Goal: Find specific page/section: Find specific page/section

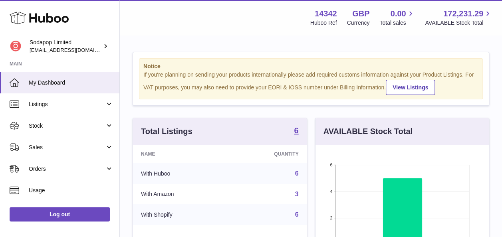
scroll to position [125, 173]
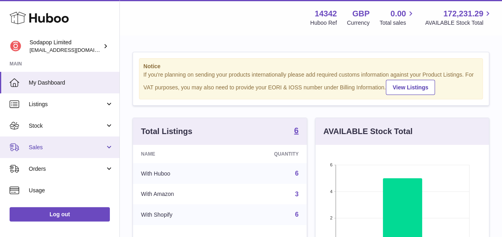
click at [72, 153] on link "Sales" at bounding box center [59, 148] width 119 height 22
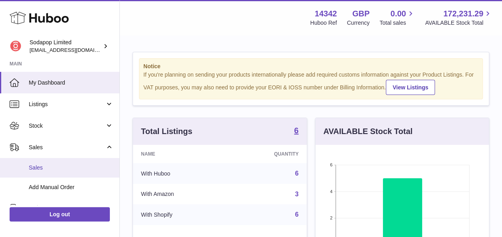
click at [77, 168] on span "Sales" at bounding box center [71, 168] width 85 height 8
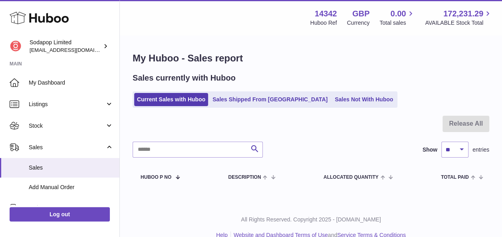
scroll to position [14, 0]
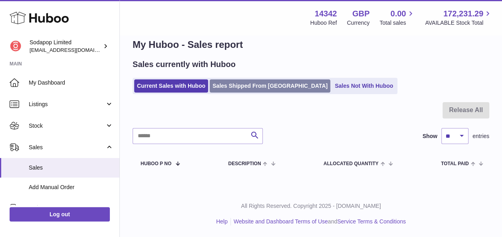
click at [255, 81] on link "Sales Shipped From [GEOGRAPHIC_DATA]" at bounding box center [270, 85] width 121 height 13
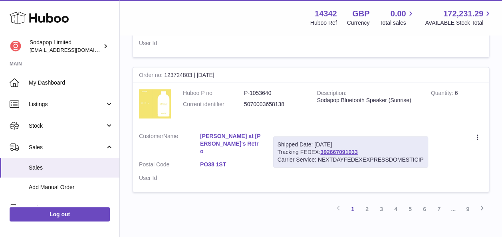
scroll to position [1370, 0]
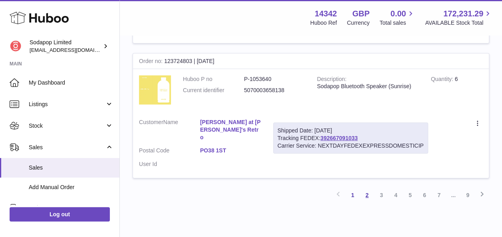
click at [367, 188] on link "2" at bounding box center [367, 195] width 14 height 14
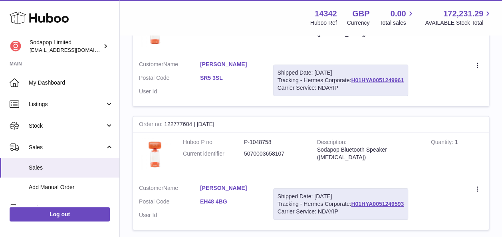
scroll to position [1258, 0]
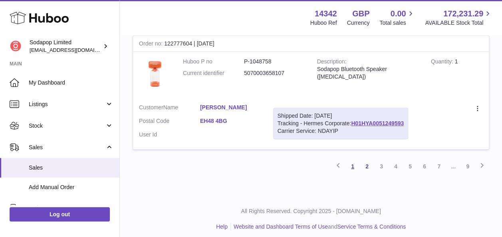
click at [355, 165] on link "1" at bounding box center [352, 166] width 14 height 14
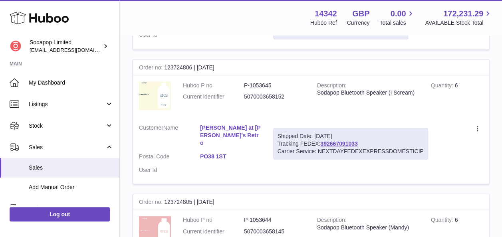
scroll to position [957, 0]
